Goal: Check status

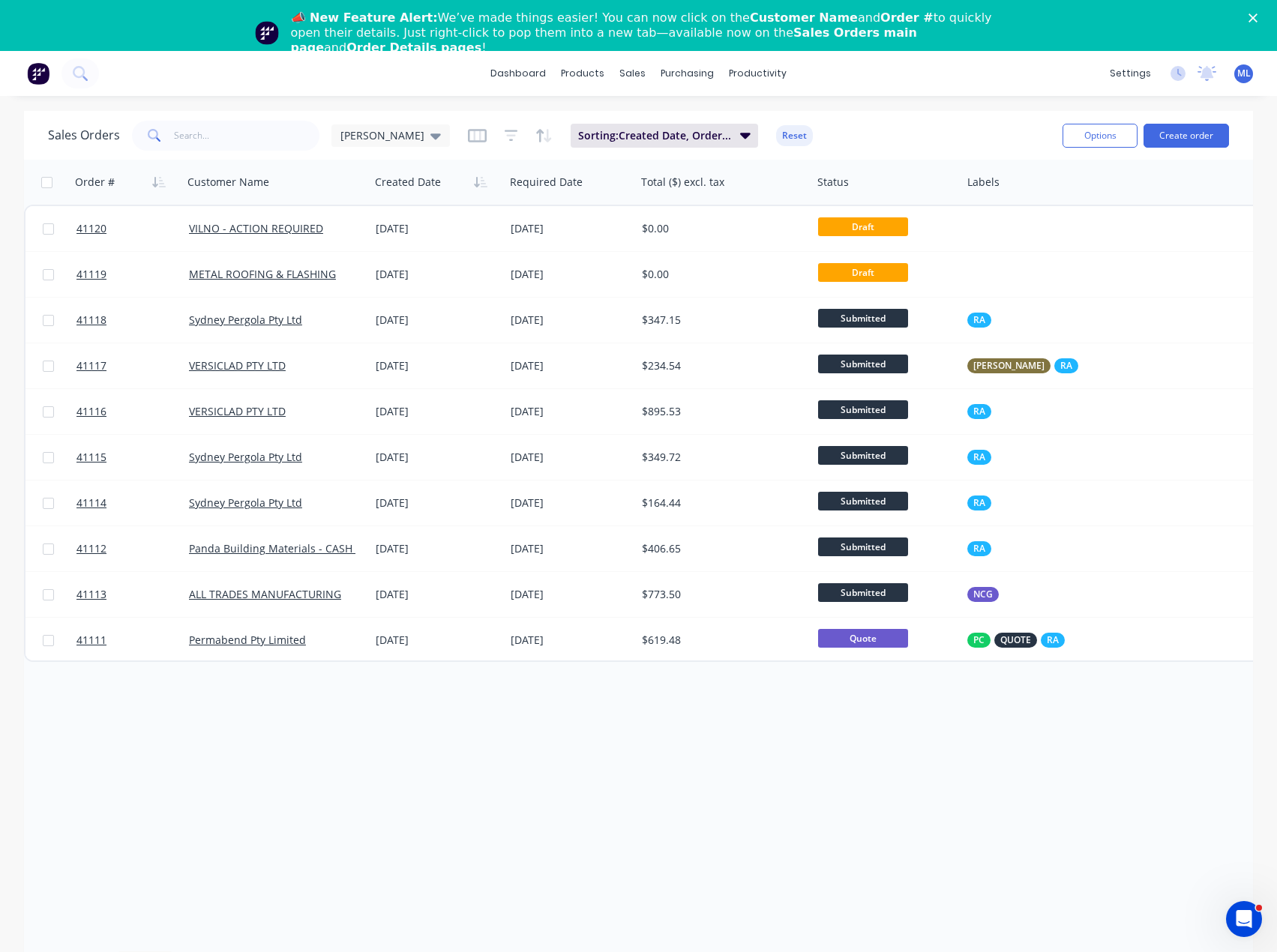
drag, startPoint x: 638, startPoint y: 826, endPoint x: 603, endPoint y: 817, distance: 36.1
click at [638, 826] on div "Order # Customer Name Created Date Required Date Total ($) excl. tax Status Lab…" at bounding box center [638, 549] width 1229 height 779
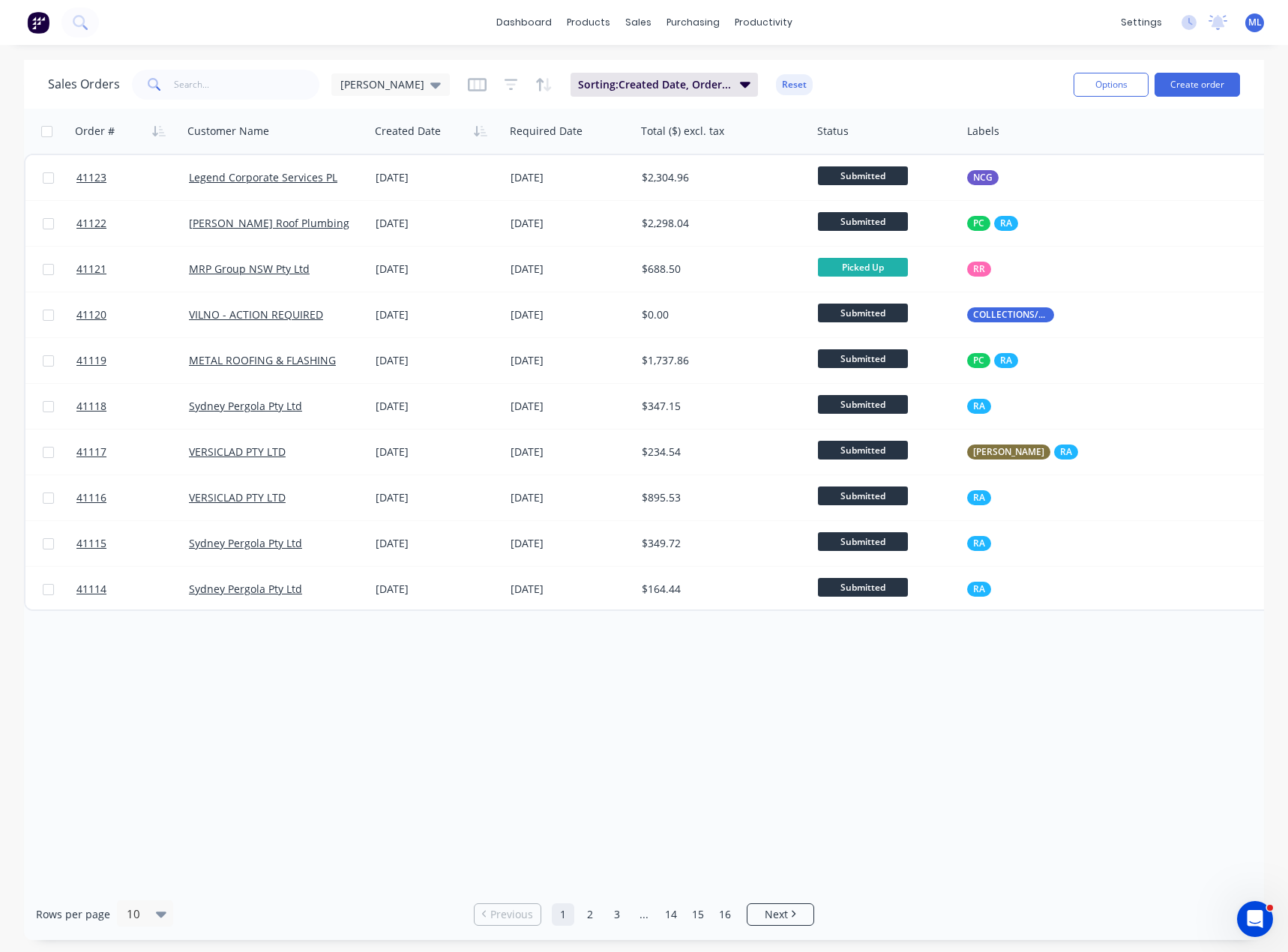
click at [568, 746] on div "Order # Customer Name Created Date Required Date Total ($) excl. tax Status Lab…" at bounding box center [644, 498] width 1240 height 779
